Goal: Find specific page/section: Locate a particular part of the current website

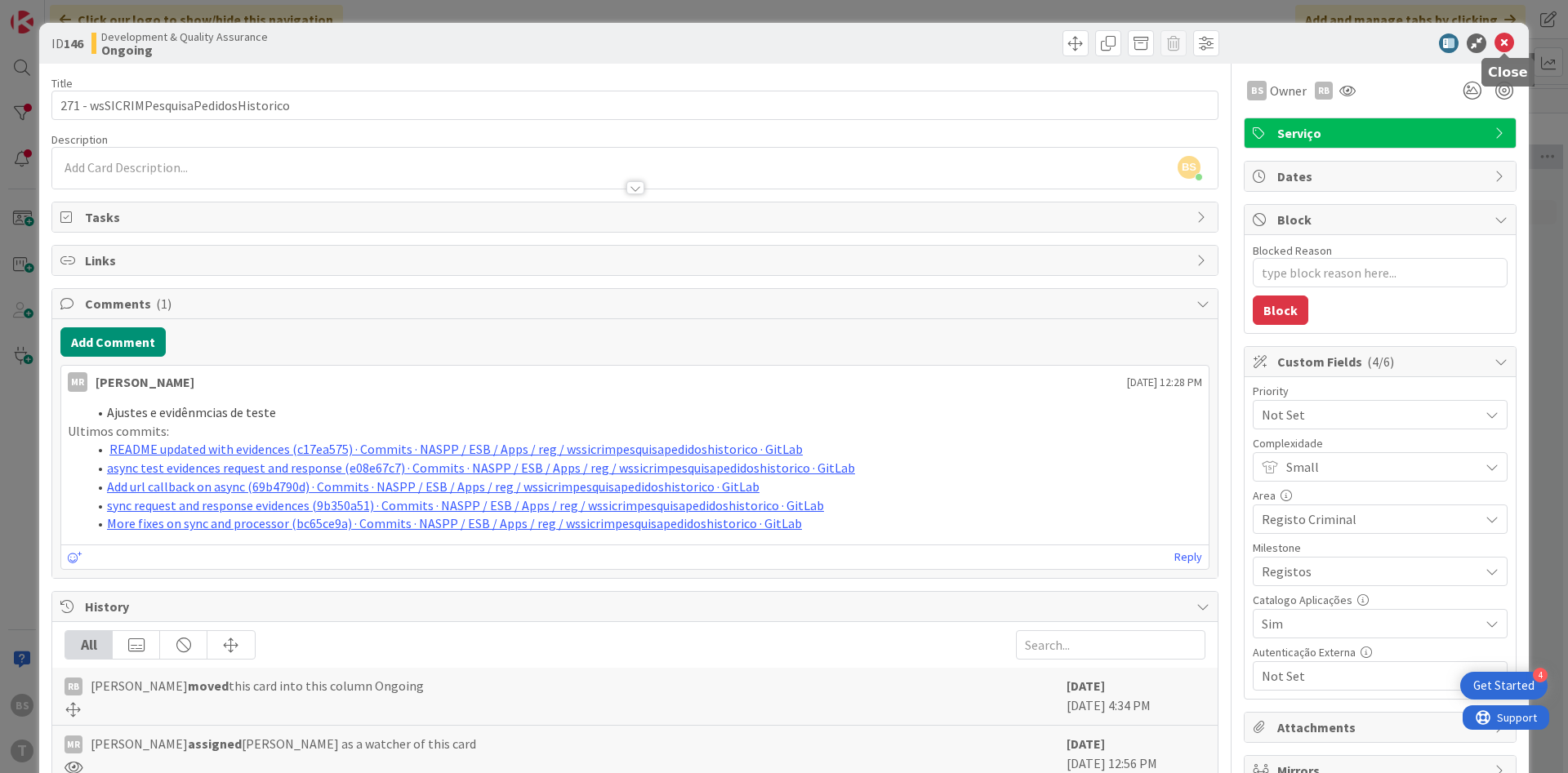
click at [1503, 35] on icon at bounding box center [1504, 43] width 20 height 20
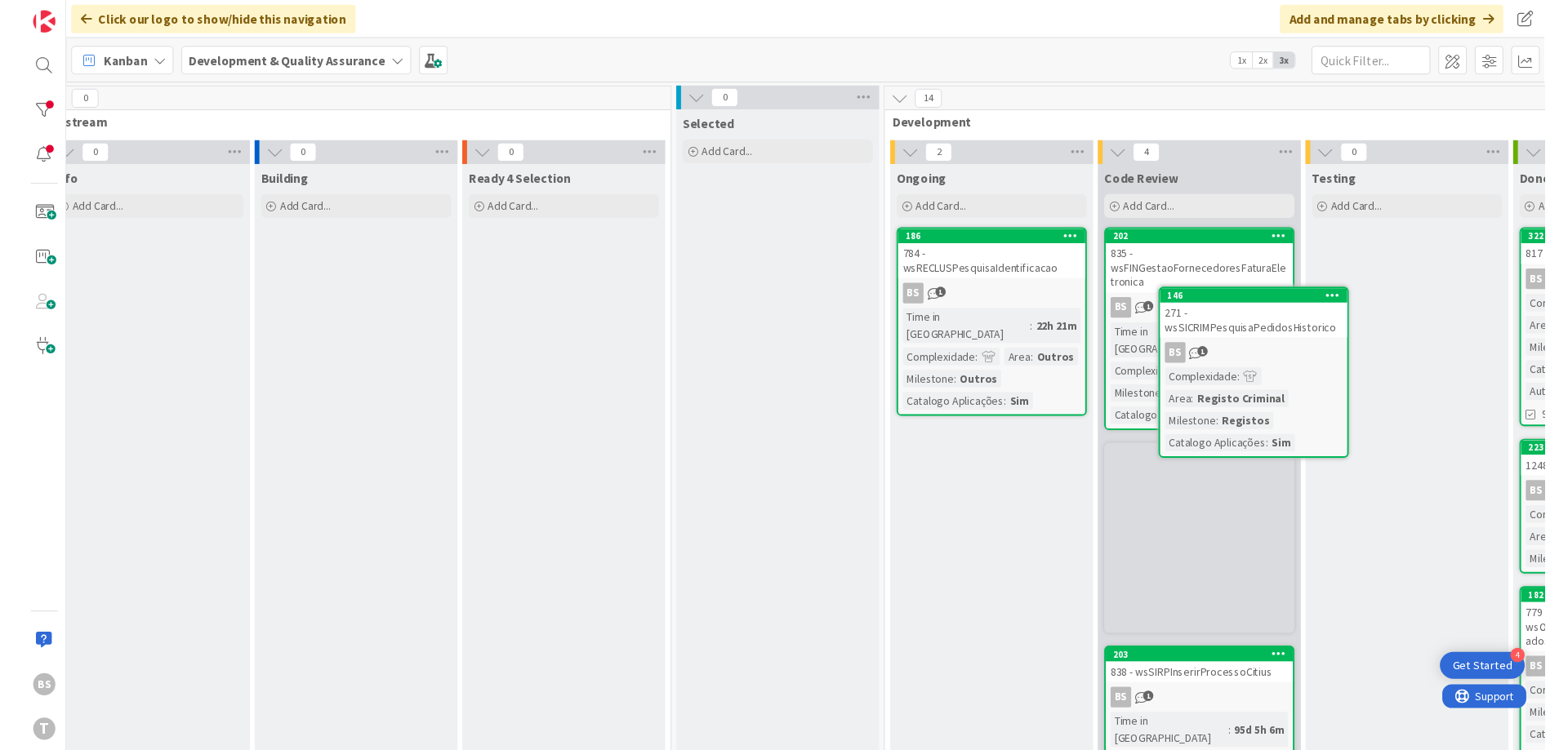
scroll to position [0, 50]
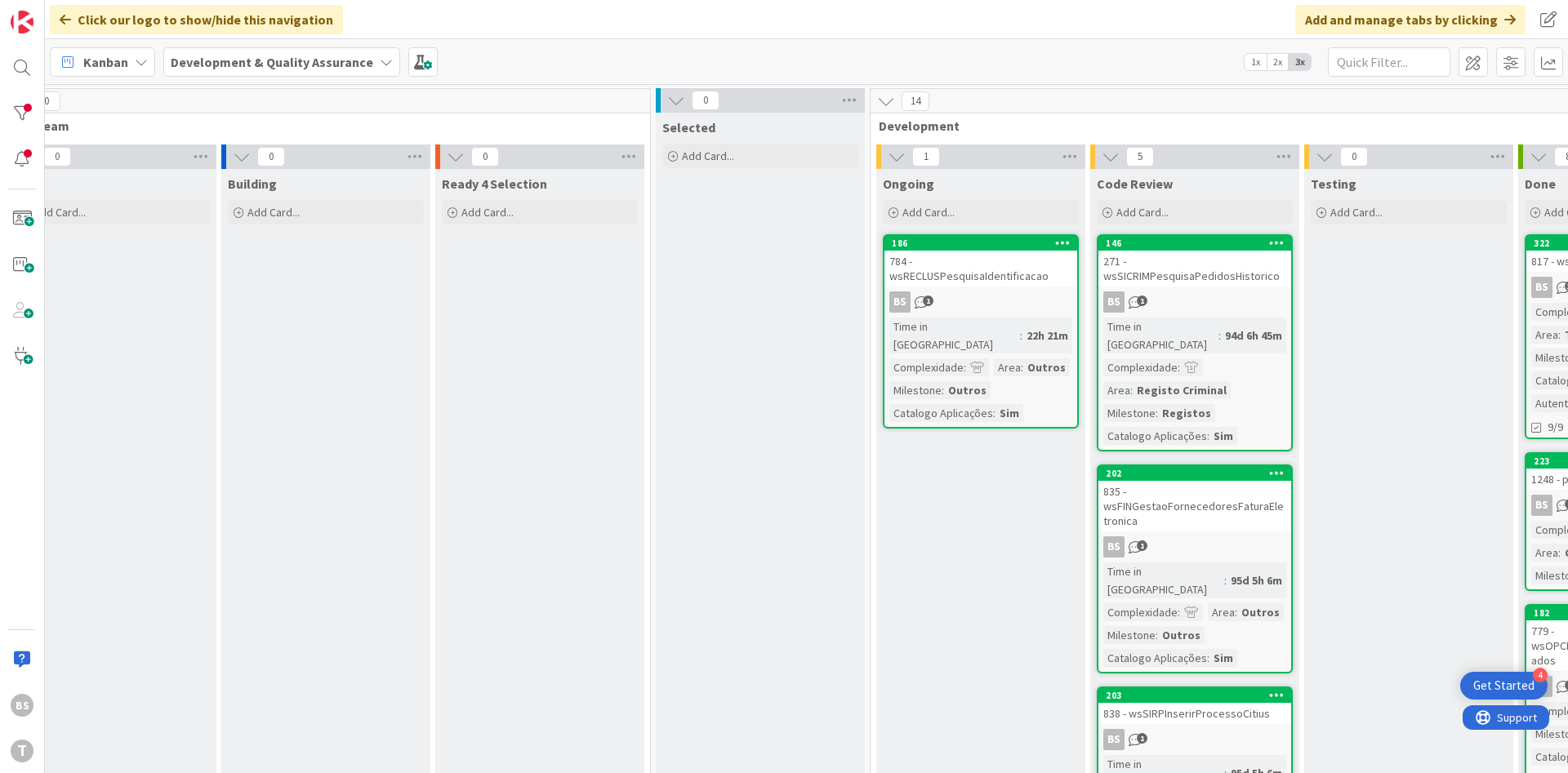
click at [974, 275] on link "186 784 - wsRECLUSPesquisaIdentificacao BS 1 Time in [GEOGRAPHIC_DATA] : 22h 21…" at bounding box center [980, 331] width 196 height 194
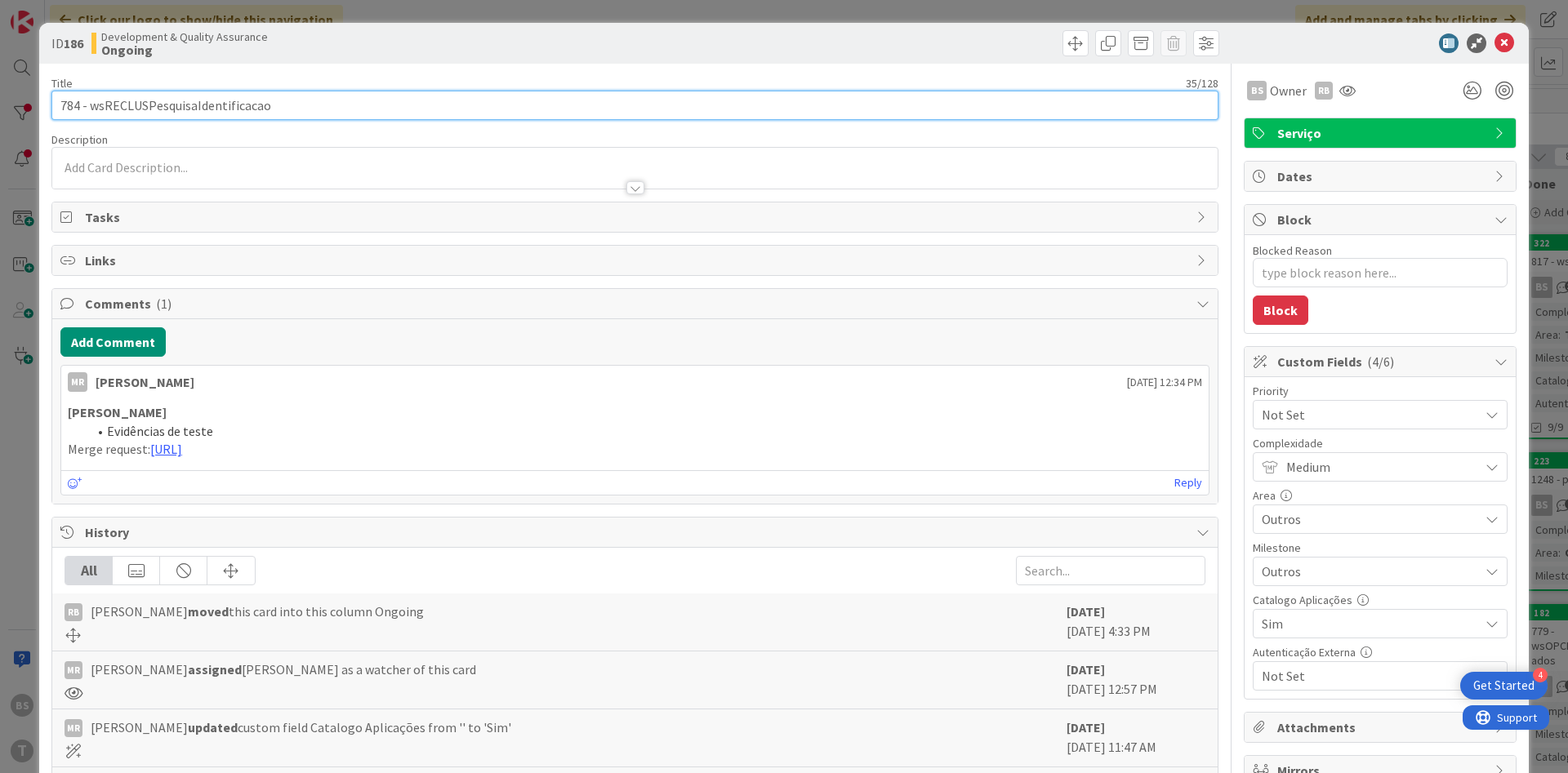
click at [237, 113] on input "784 - wsRECLUSPesquisaIdentificacao" at bounding box center [635, 105] width 1167 height 30
click at [237, 100] on input "784 - wsRECLUSPesquisaIdentificacao" at bounding box center [635, 105] width 1167 height 30
click at [230, 102] on input "784 - wsRECLUSPesquisaIdentificacao" at bounding box center [635, 105] width 1167 height 30
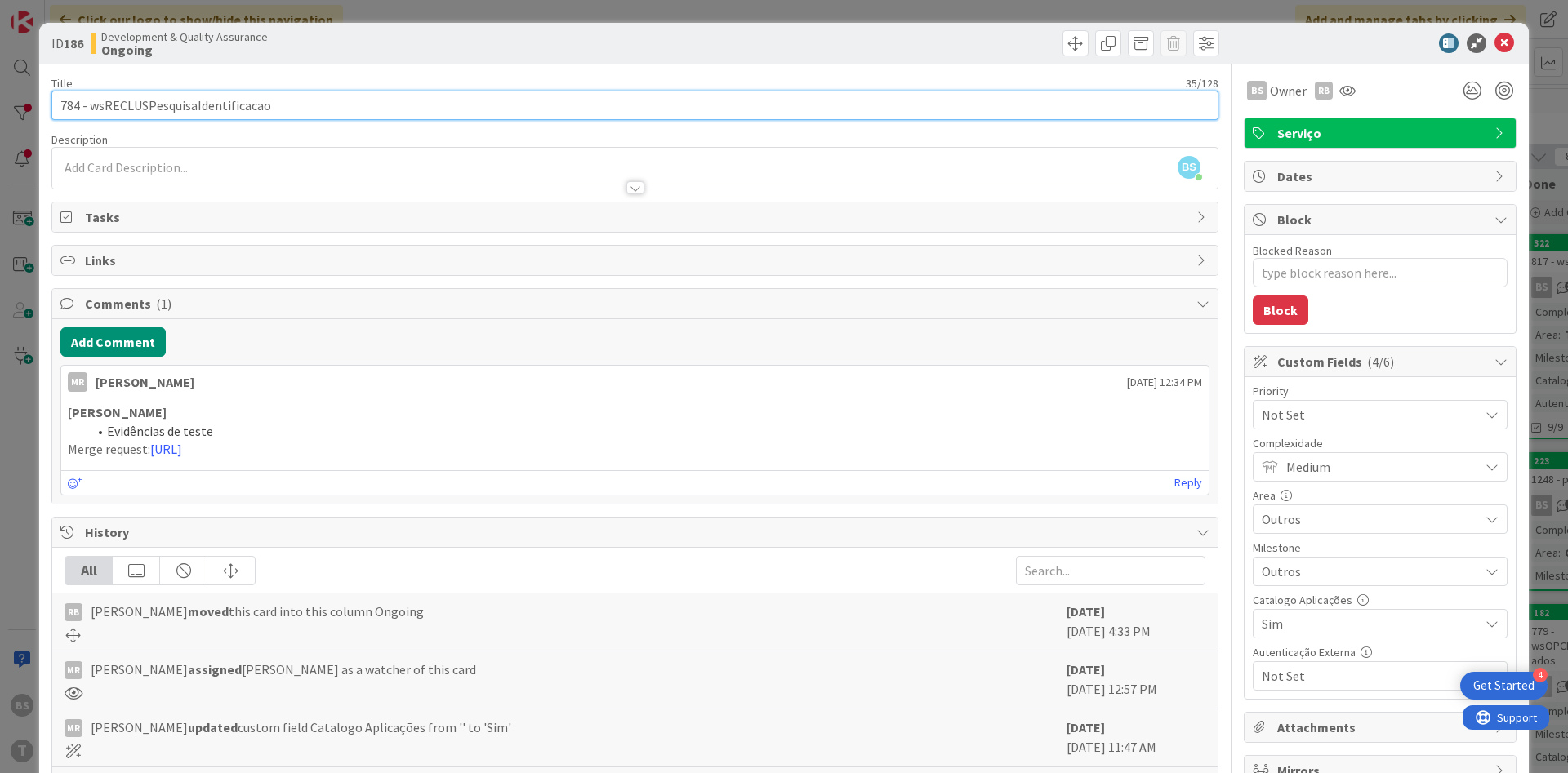
click at [230, 102] on input "784 - wsRECLUSPesquisaIdentificacao" at bounding box center [635, 105] width 1167 height 30
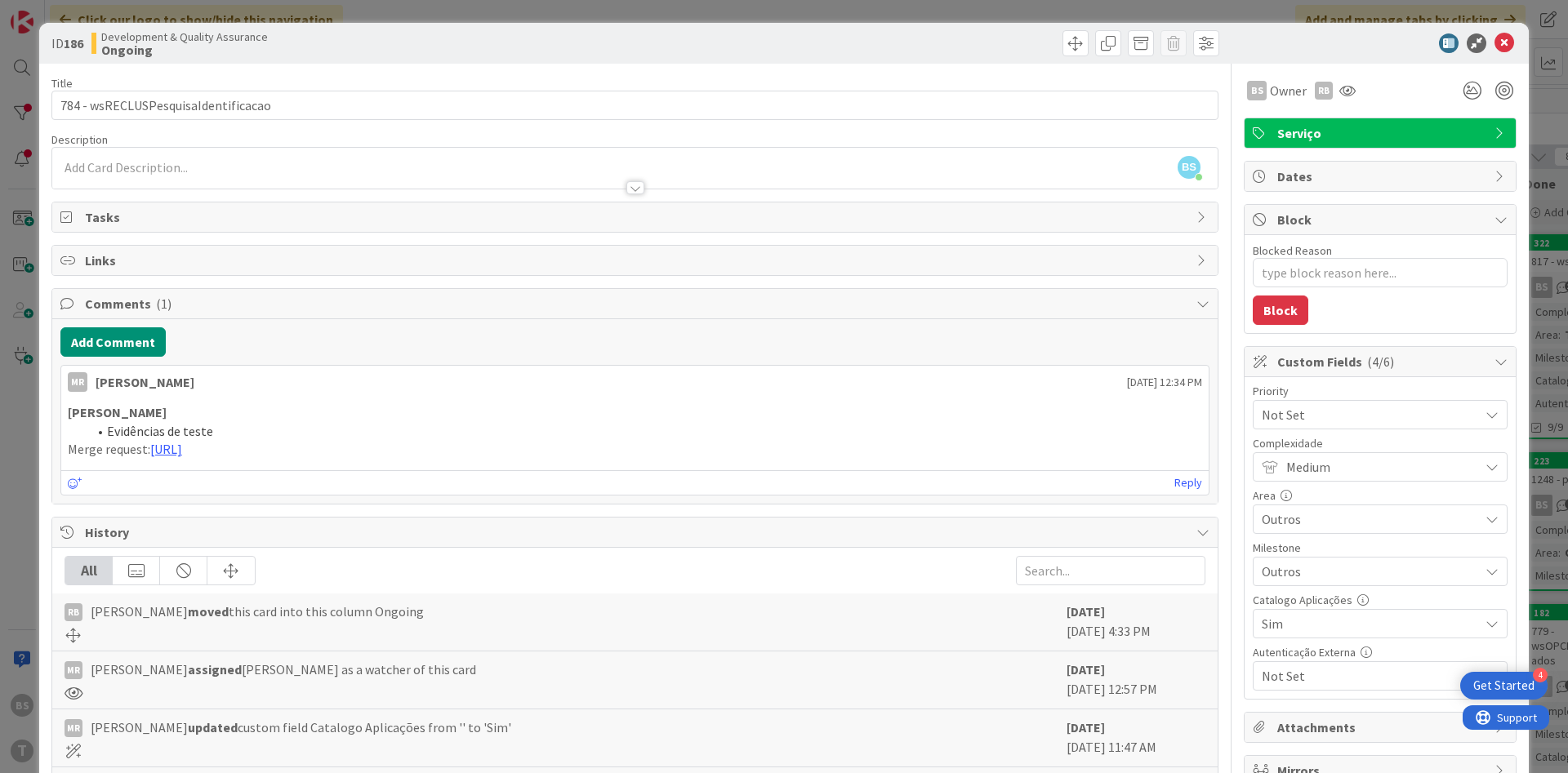
type textarea "x"
